Goal: Task Accomplishment & Management: Manage account settings

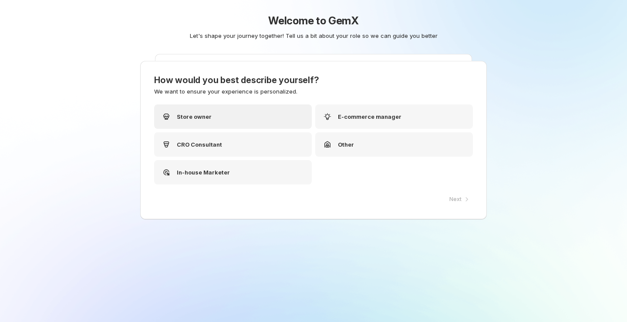
click at [246, 128] on div "Store owner" at bounding box center [233, 116] width 158 height 24
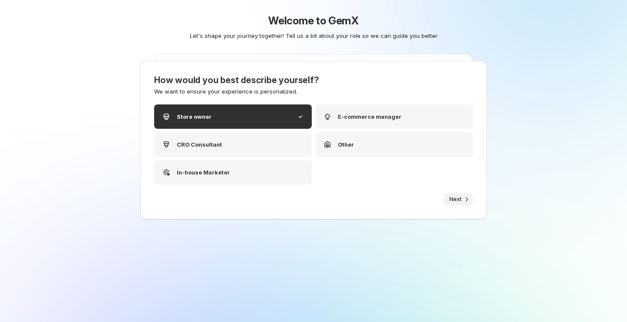
click at [449, 198] on span "Next" at bounding box center [455, 199] width 12 height 7
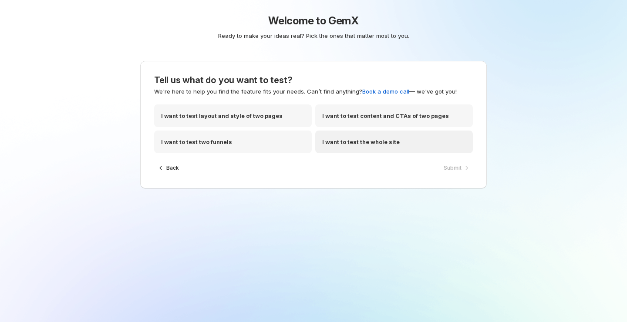
click at [341, 149] on div "I want to test the whole site" at bounding box center [394, 142] width 158 height 23
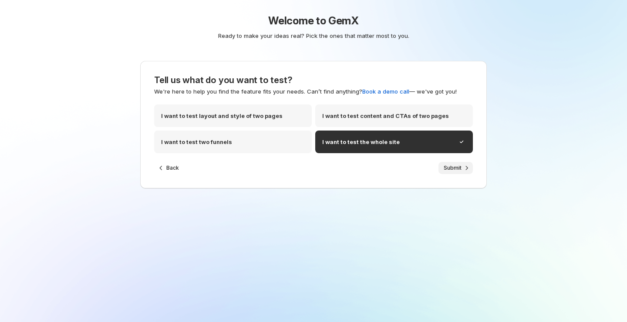
click at [455, 169] on span "Submit" at bounding box center [453, 168] width 18 height 7
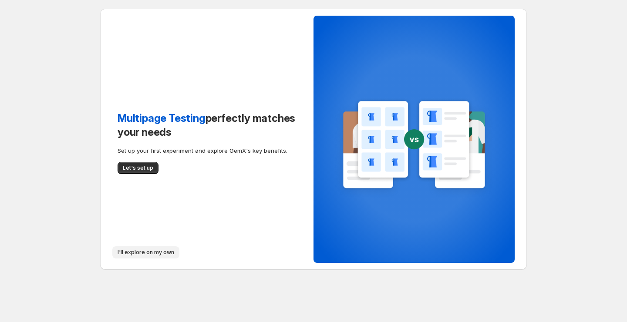
click at [151, 247] on button "I'll explore on my own" at bounding box center [145, 252] width 67 height 12
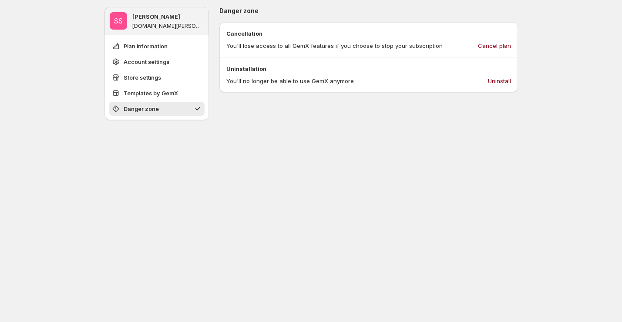
scroll to position [528, 0]
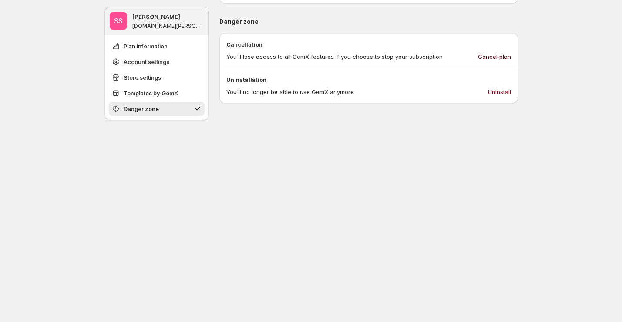
click at [510, 56] on span "Cancel plan" at bounding box center [494, 56] width 33 height 9
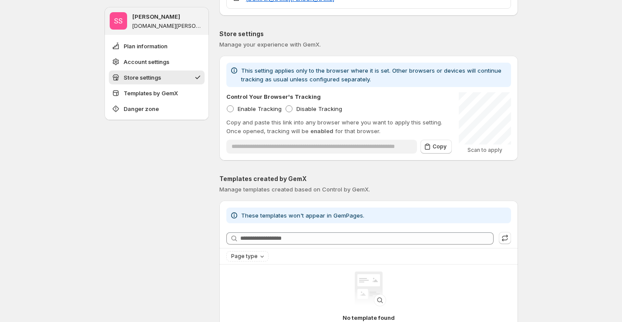
scroll to position [0, 0]
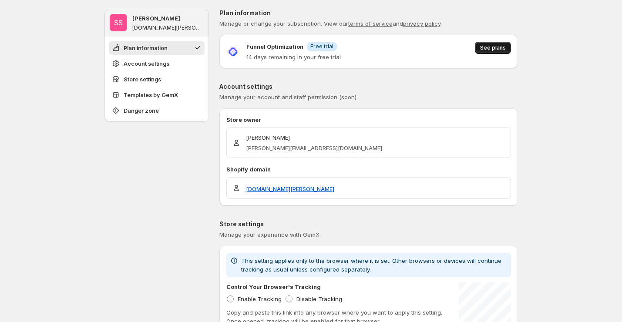
click at [490, 52] on button "See plans" at bounding box center [493, 48] width 36 height 12
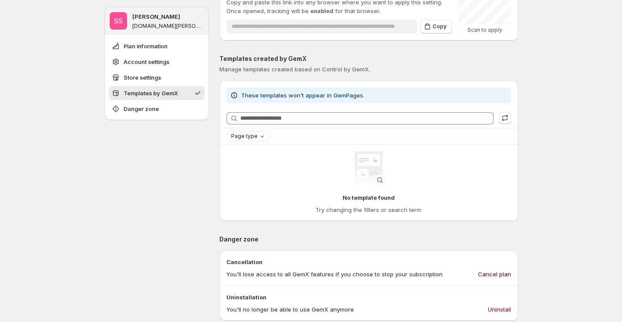
scroll to position [306, 0]
